Goal: Task Accomplishment & Management: Use online tool/utility

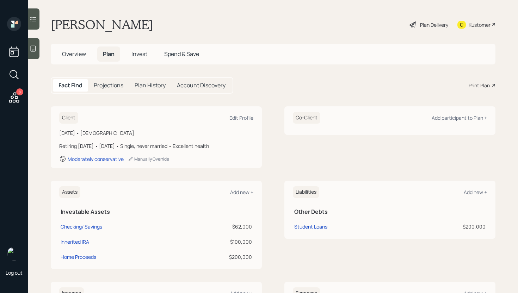
click at [423, 21] on div "Plan Delivery" at bounding box center [434, 24] width 28 height 7
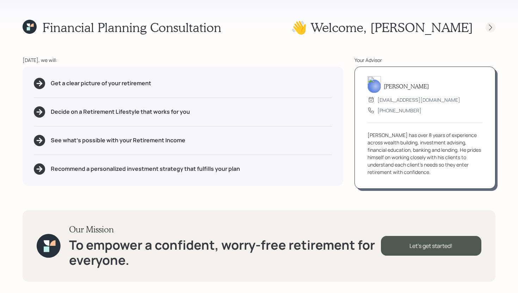
click at [492, 28] on icon at bounding box center [490, 27] width 7 height 7
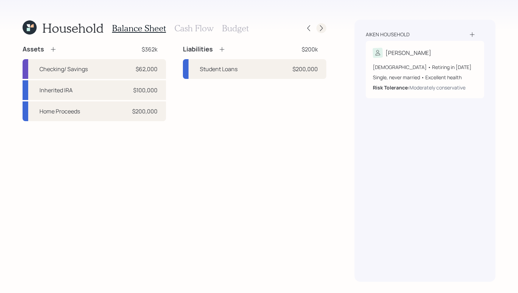
click at [323, 24] on div at bounding box center [322, 28] width 10 height 10
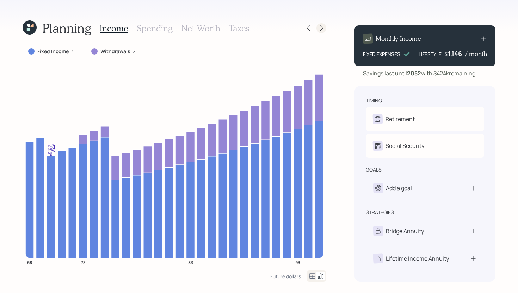
click at [322, 29] on icon at bounding box center [321, 28] width 7 height 7
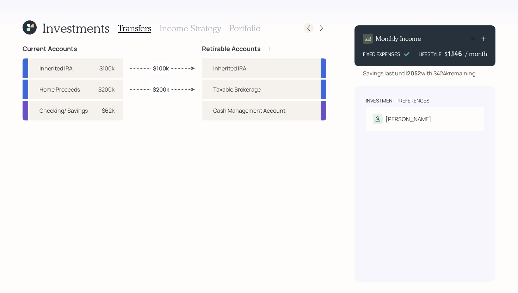
click at [306, 25] on icon at bounding box center [308, 28] width 7 height 7
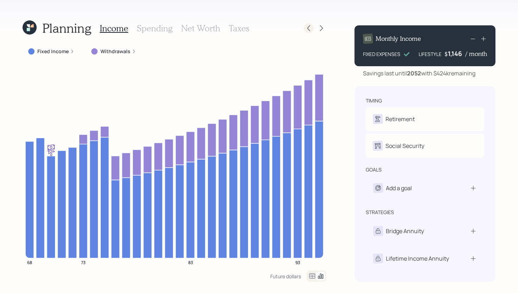
click at [311, 26] on icon at bounding box center [308, 28] width 7 height 7
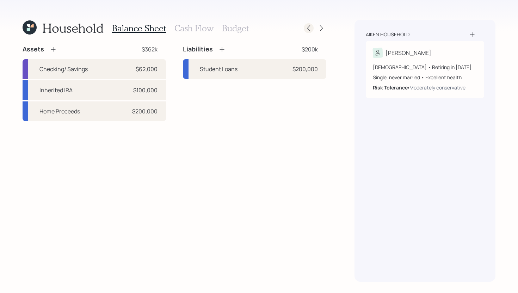
click at [310, 25] on icon at bounding box center [308, 28] width 7 height 7
